Goal: Information Seeking & Learning: Learn about a topic

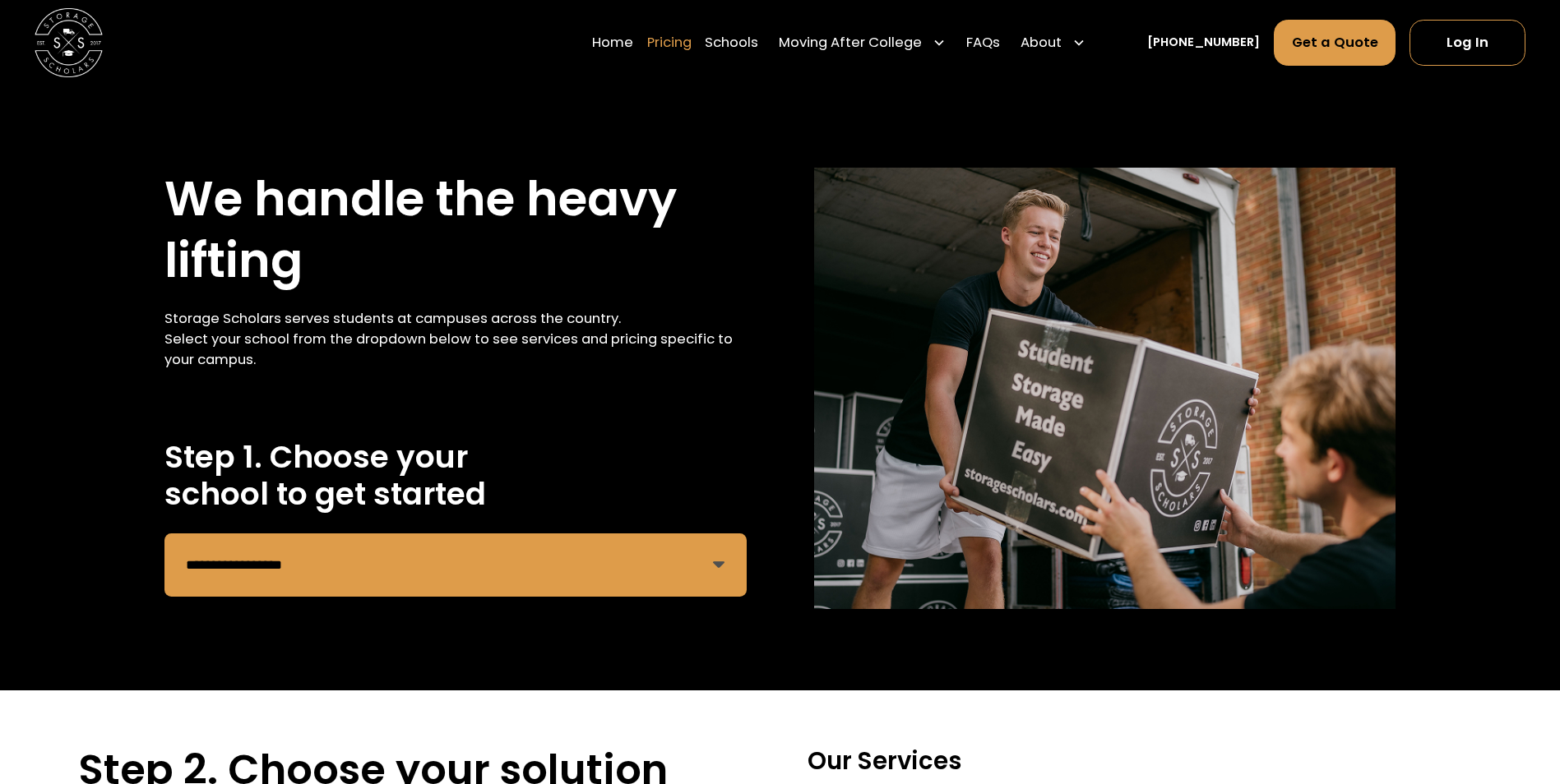
click at [692, 40] on link "Pricing" at bounding box center [669, 43] width 45 height 47
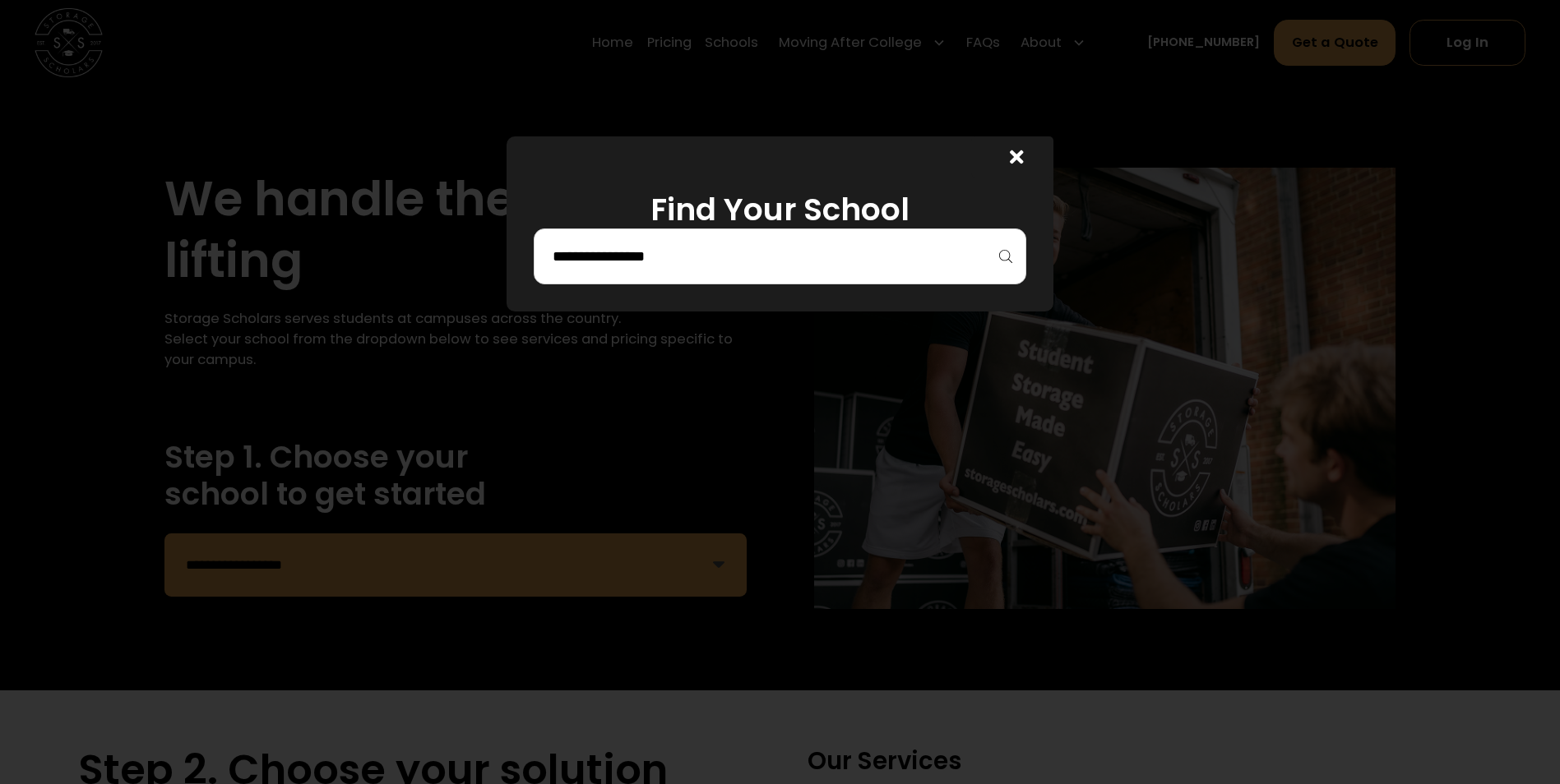
click at [1022, 162] on icon at bounding box center [1016, 157] width 14 height 20
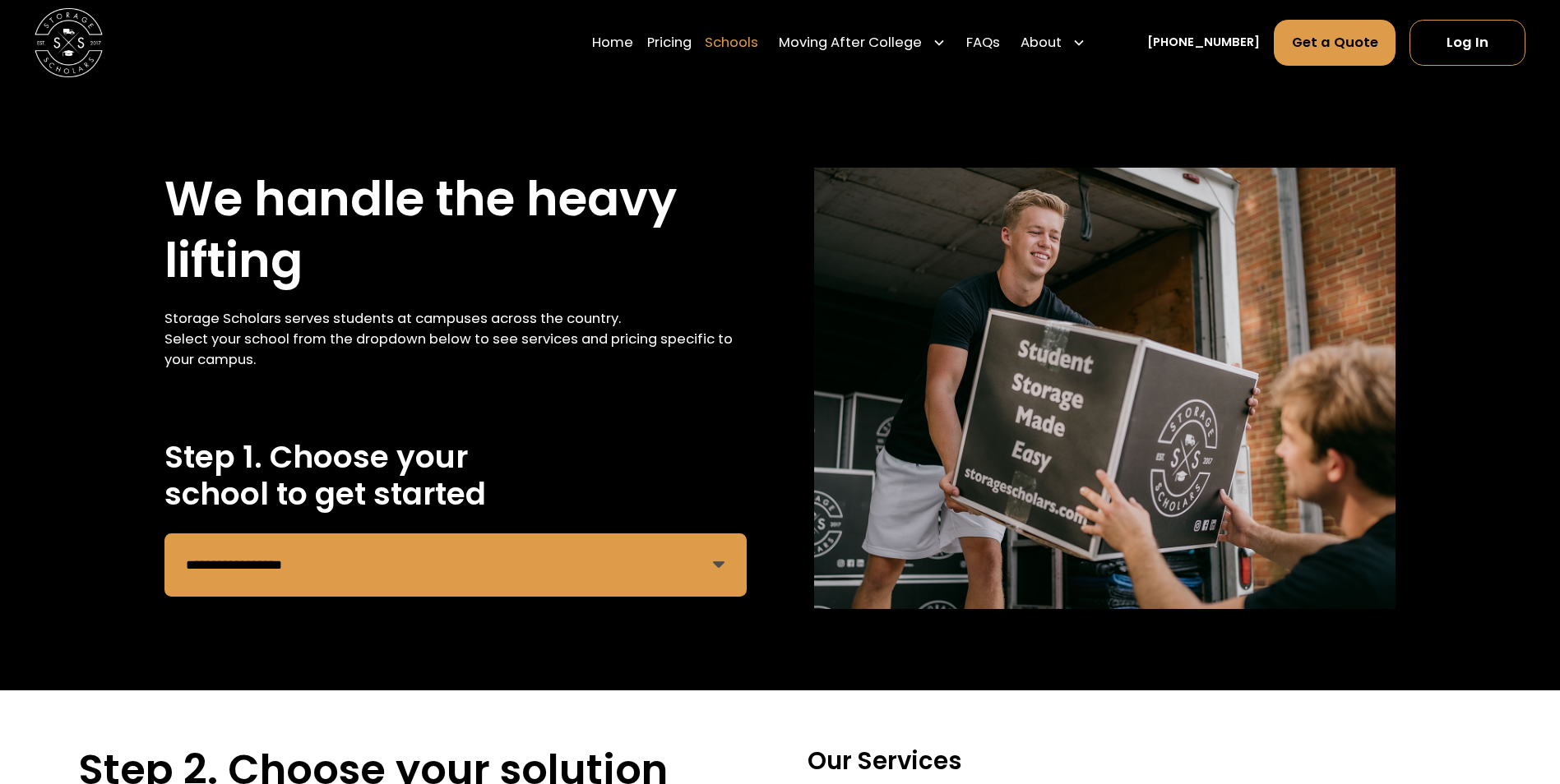
click at [750, 38] on link "Schools" at bounding box center [731, 43] width 54 height 47
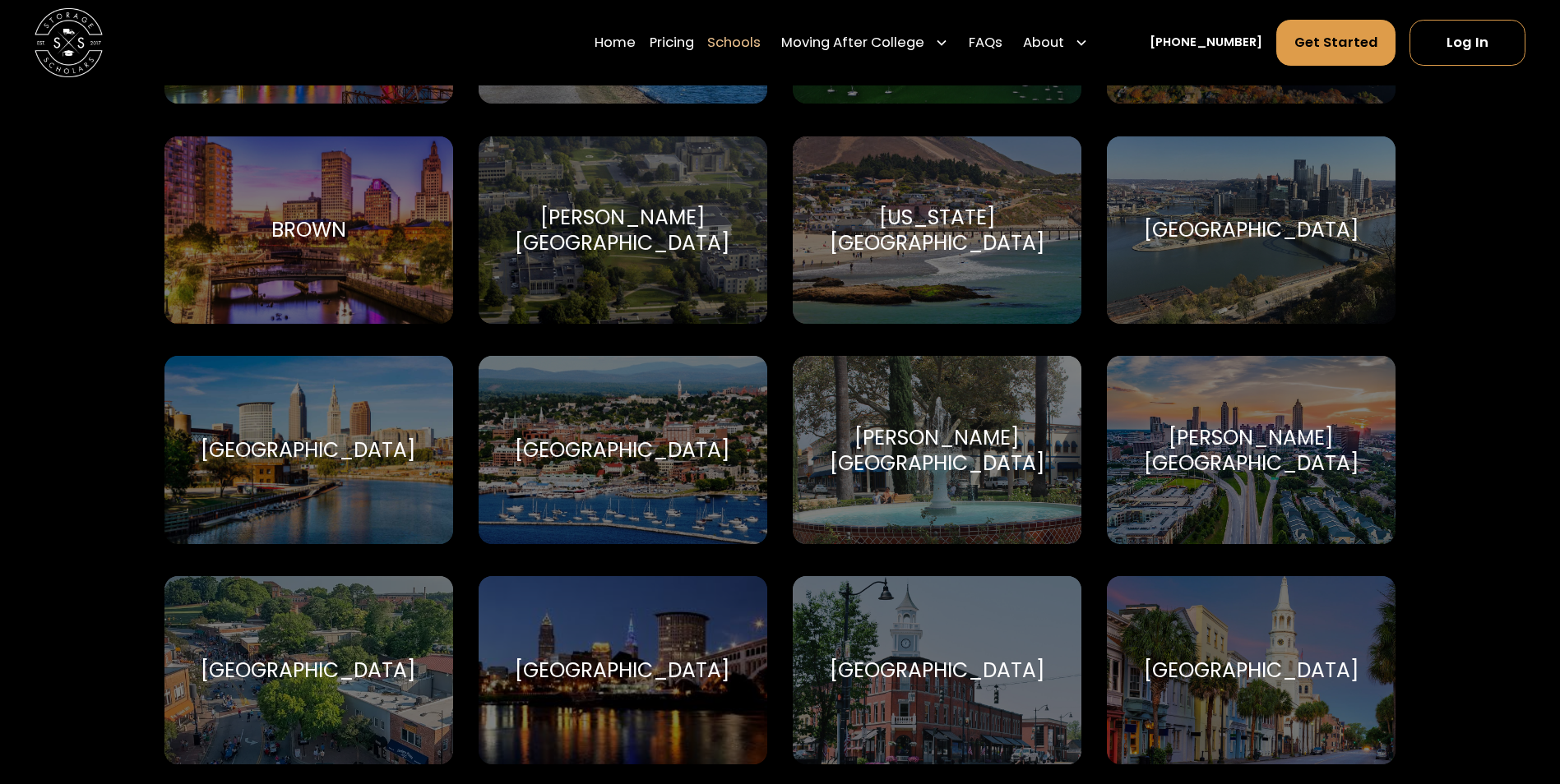
scroll to position [1162, 0]
